Goal: Task Accomplishment & Management: Use online tool/utility

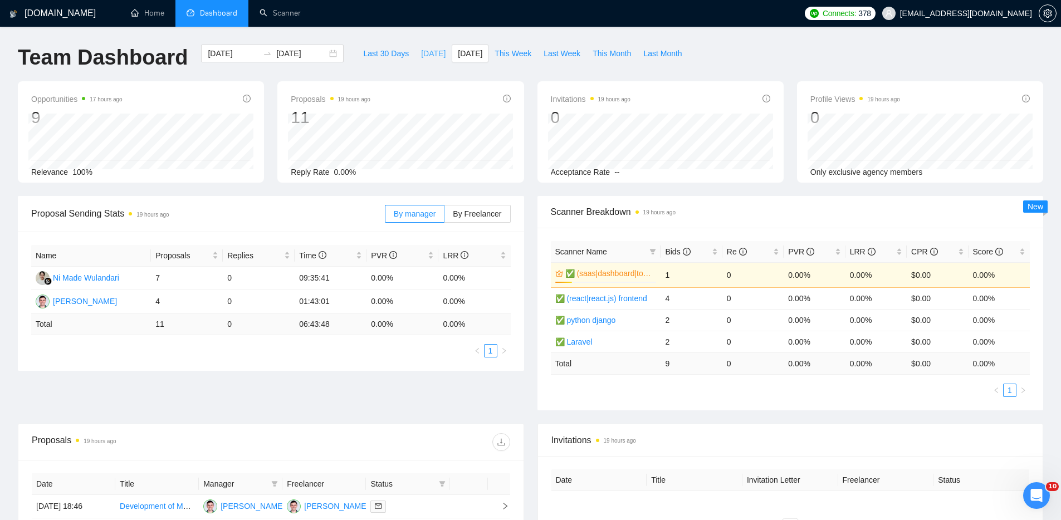
click at [425, 55] on span "[DATE]" at bounding box center [433, 53] width 25 height 12
type input "[DATE]"
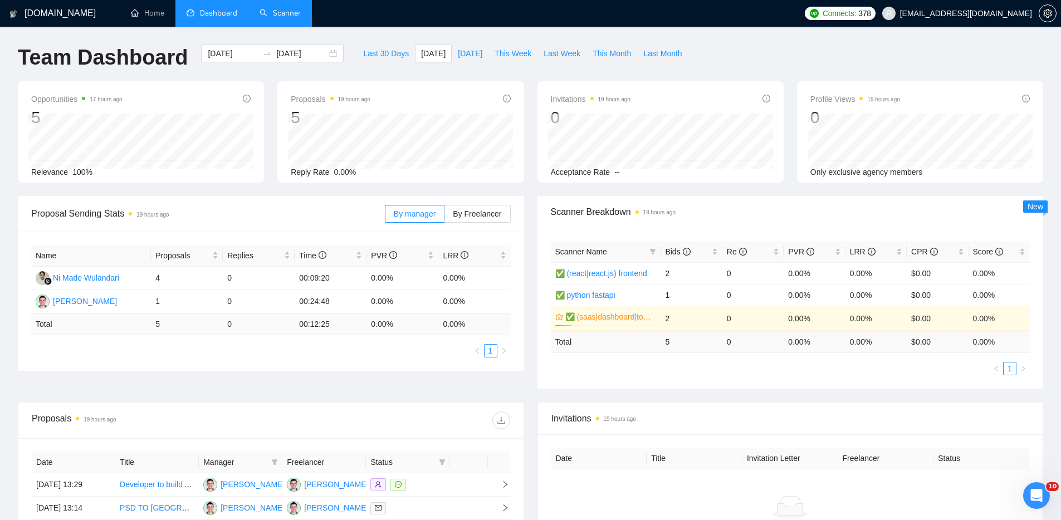
click at [300, 18] on link "Scanner" at bounding box center [280, 12] width 41 height 9
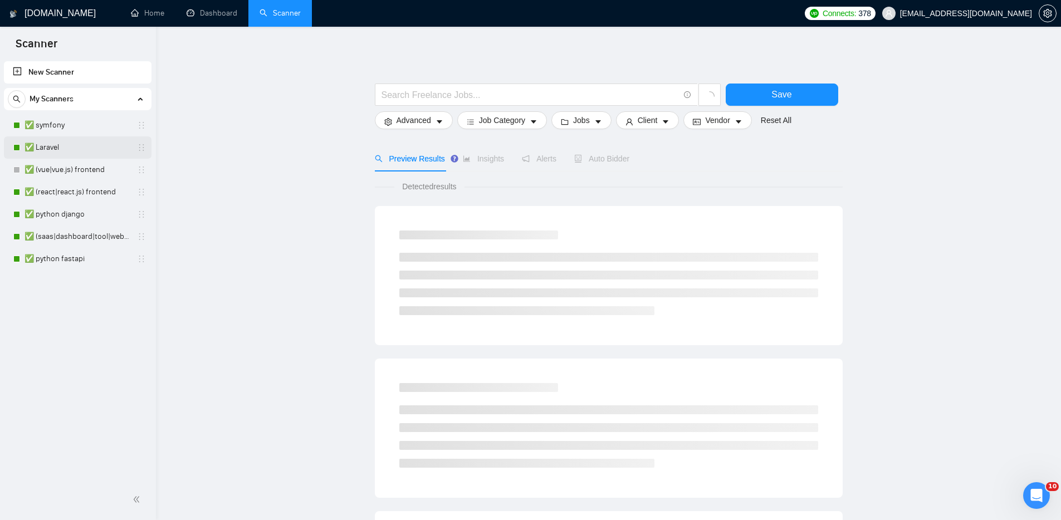
click at [89, 149] on link "✅ Laravel" at bounding box center [78, 147] width 106 height 22
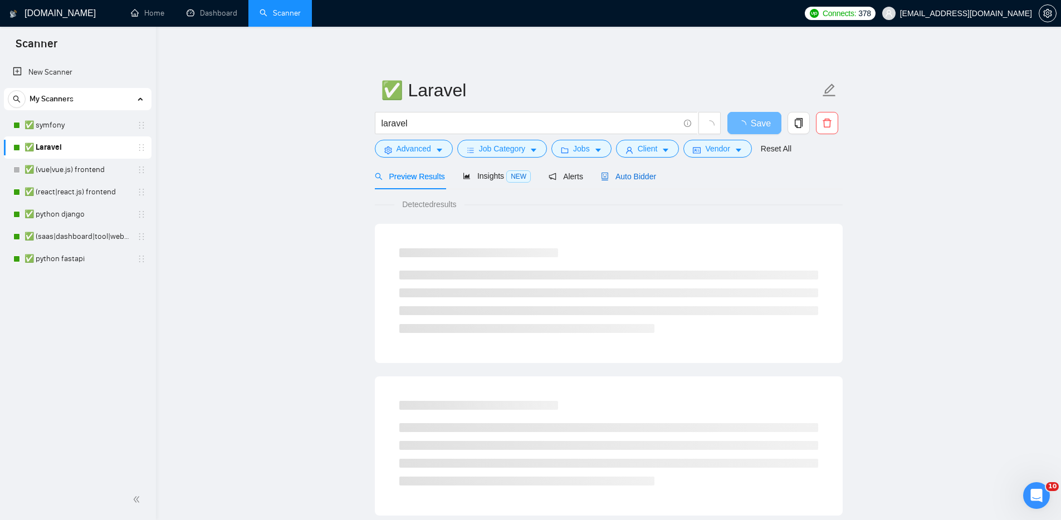
click at [631, 172] on span "Auto Bidder" at bounding box center [628, 176] width 55 height 9
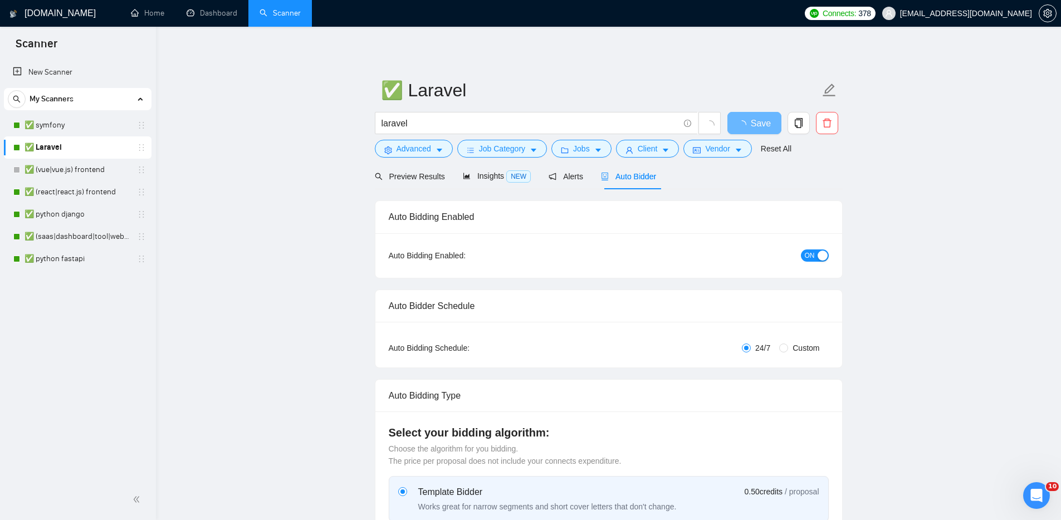
checkbox input "true"
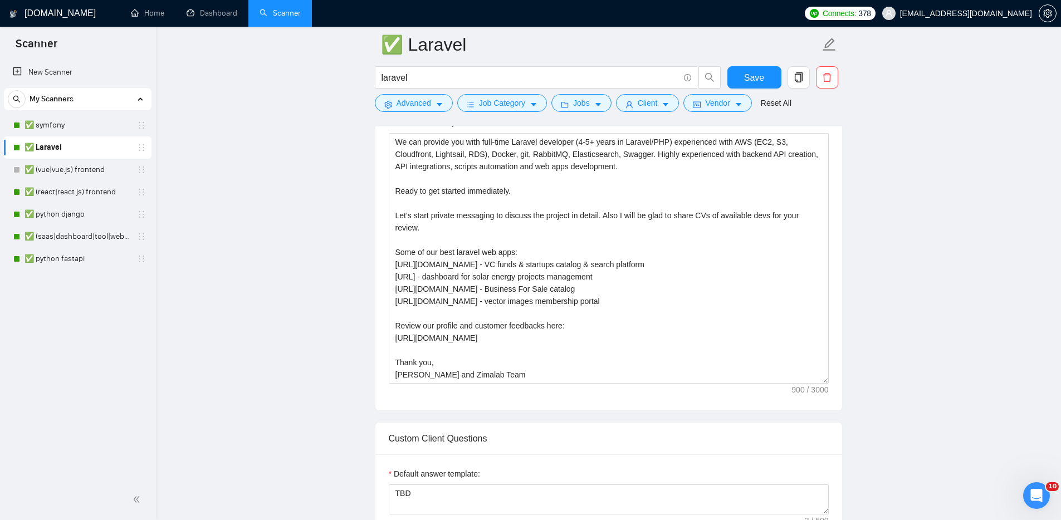
scroll to position [781, 0]
click at [409, 366] on textarea "We can provide you with full-time Laravel developer (4-5+ years in Laravel/PHP)…" at bounding box center [609, 258] width 440 height 251
click at [496, 375] on textarea "We can provide you with full-time Laravel developer (4-5+ years in Laravel/PHP)…" at bounding box center [609, 258] width 440 height 251
